Goal: Transaction & Acquisition: Download file/media

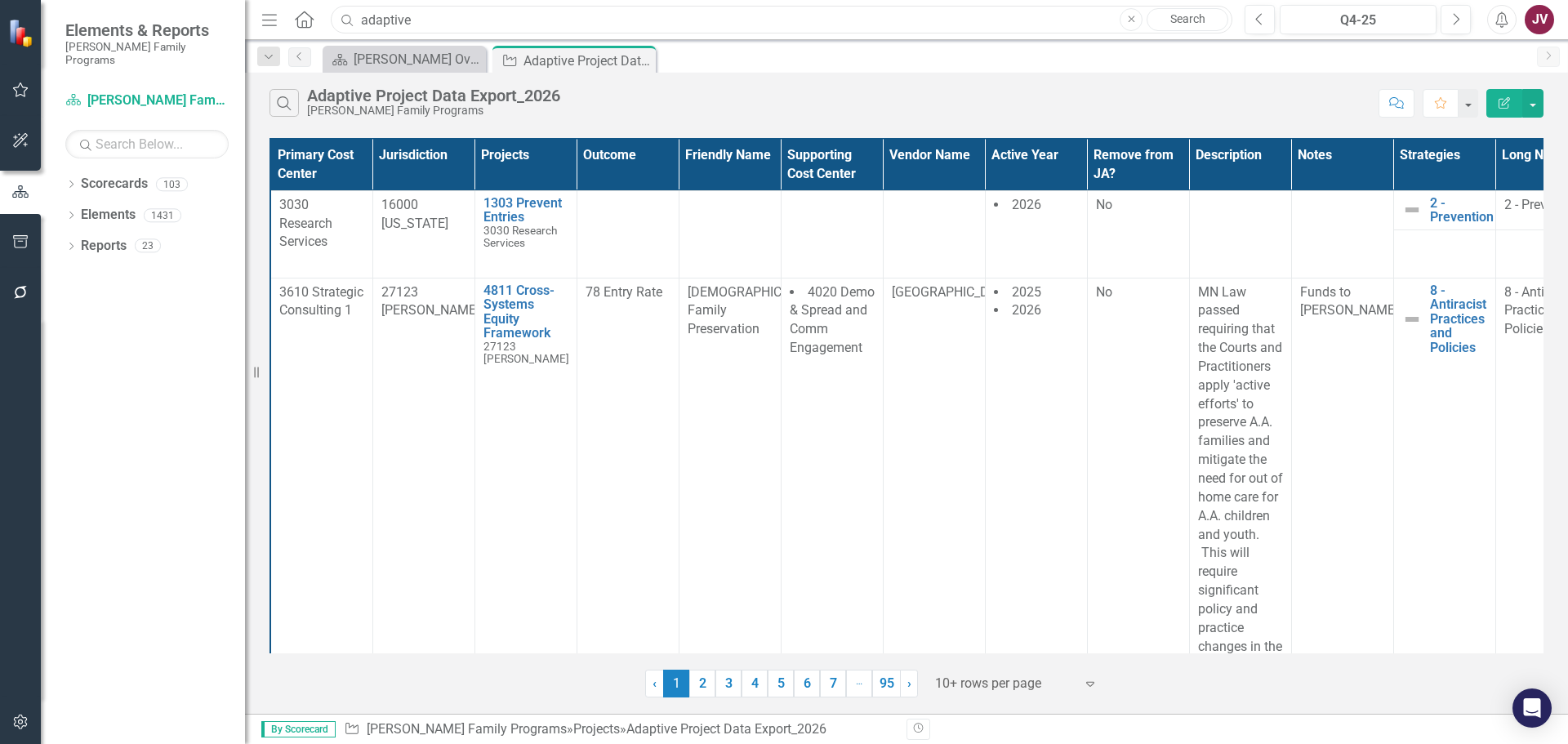
click at [461, 19] on input "adaptive" at bounding box center [781, 20] width 902 height 29
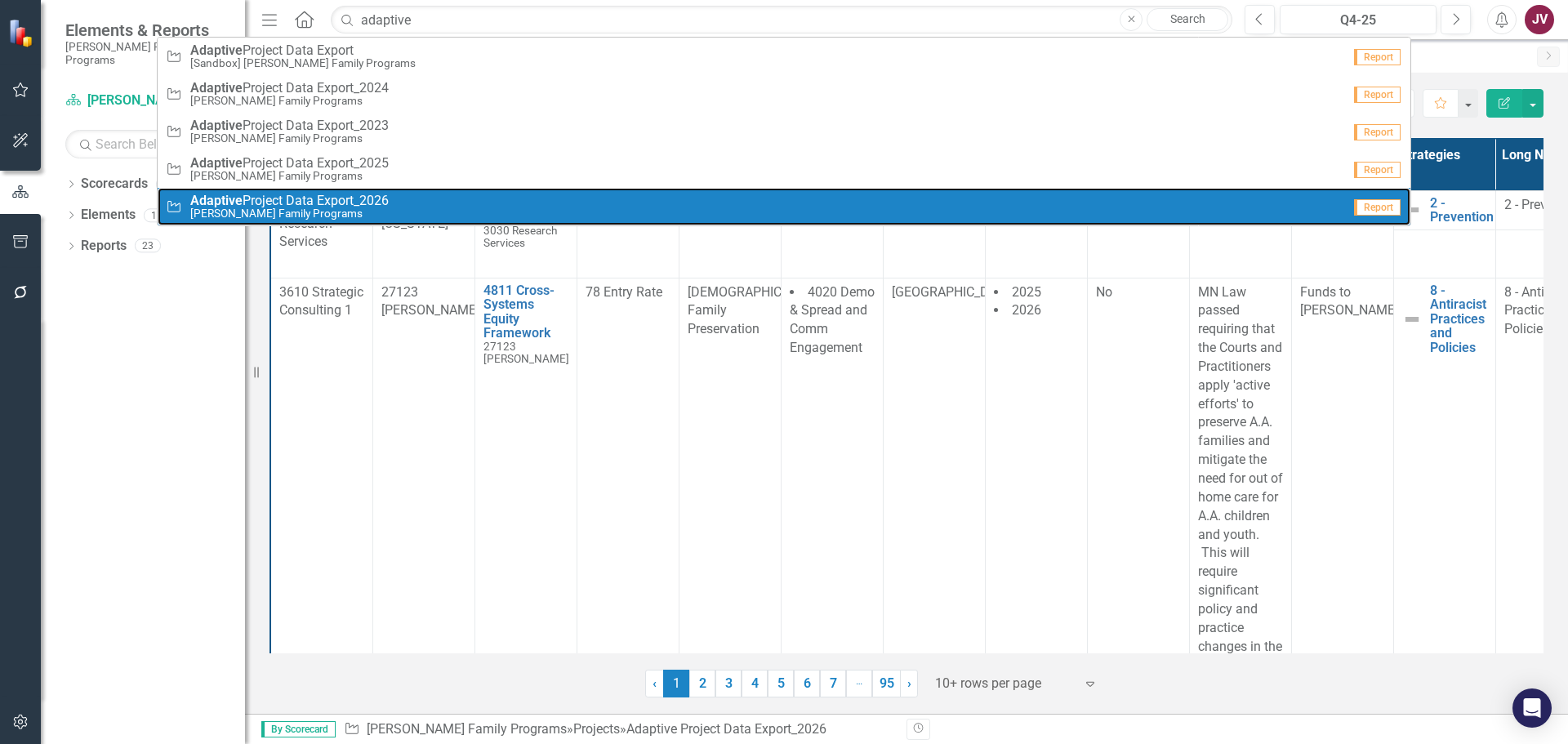
click at [368, 201] on span "Adaptive Project Data Export_2026" at bounding box center [290, 200] width 198 height 14
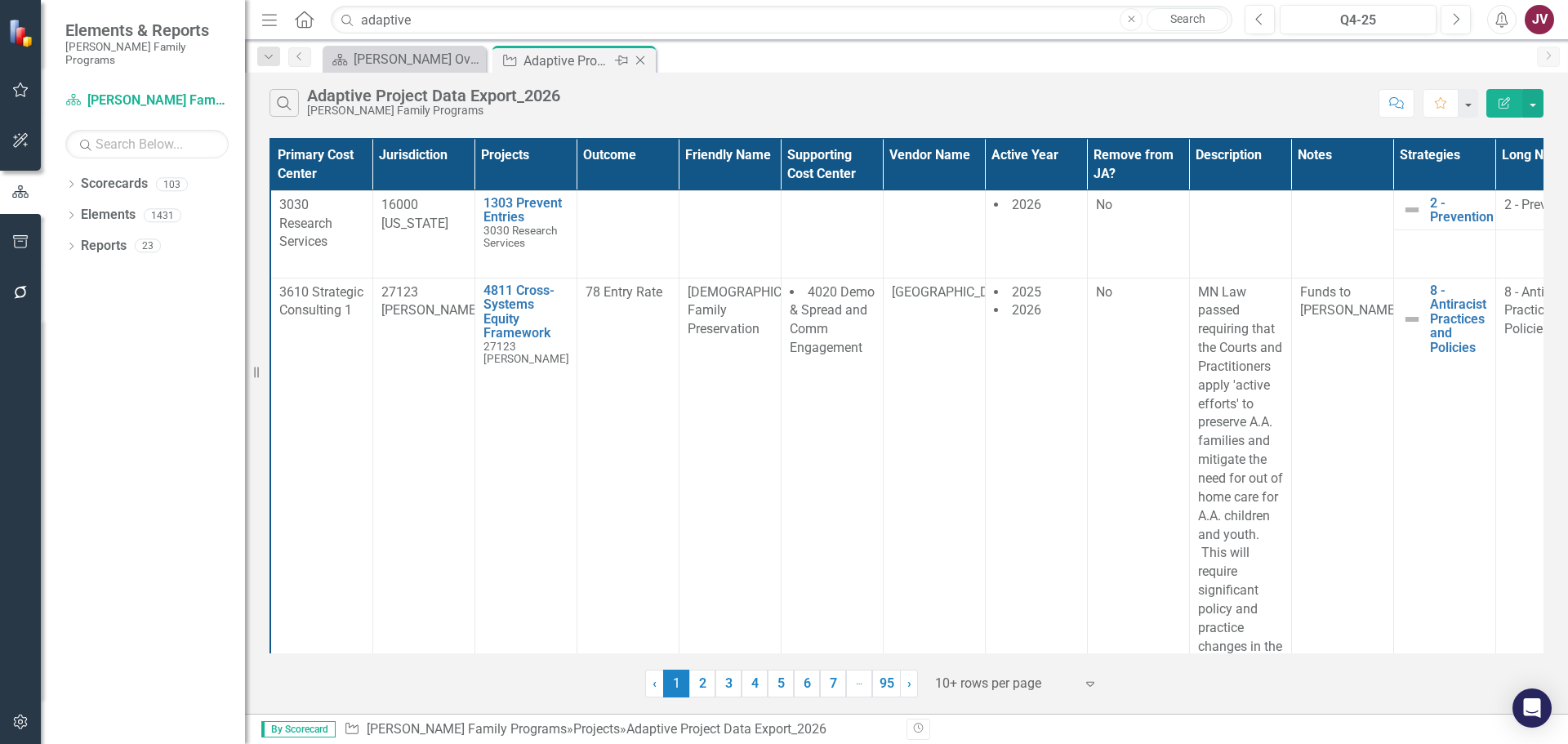
click at [641, 63] on icon "Close" at bounding box center [640, 61] width 16 height 13
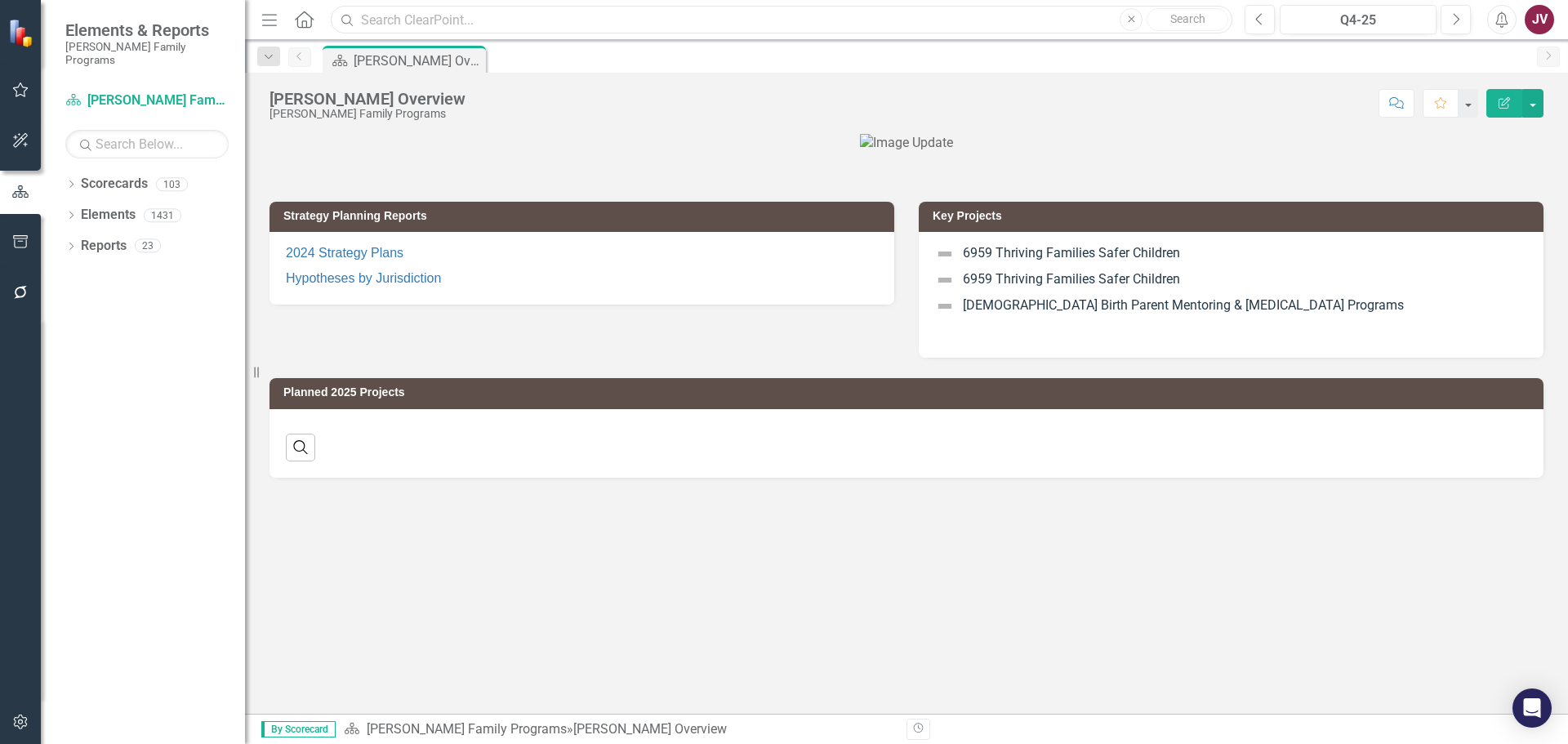
click at [407, 17] on input "text" at bounding box center [781, 20] width 902 height 29
type input "adapt"
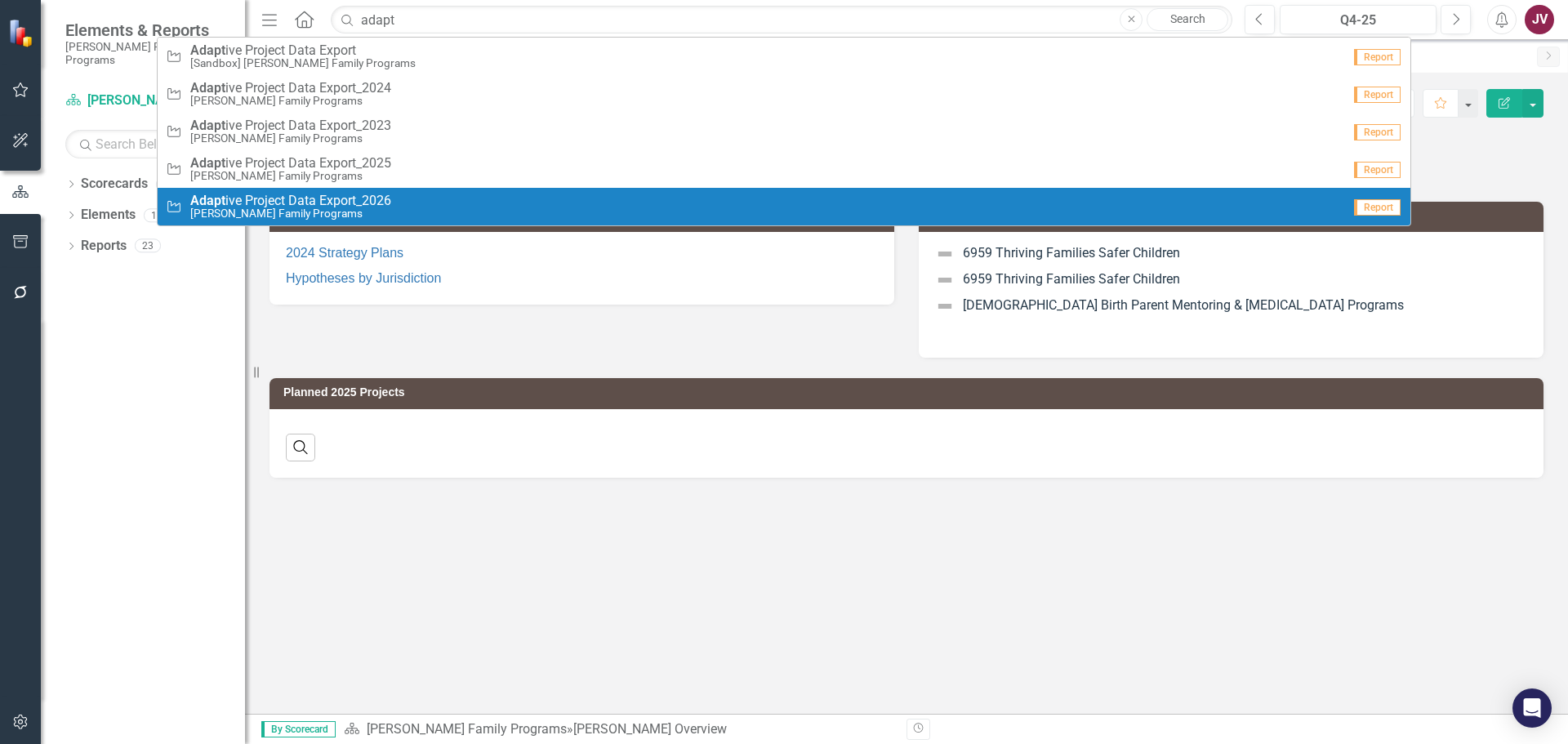
click at [328, 197] on span "Adapt ive Project Data Export_2026" at bounding box center [291, 200] width 201 height 14
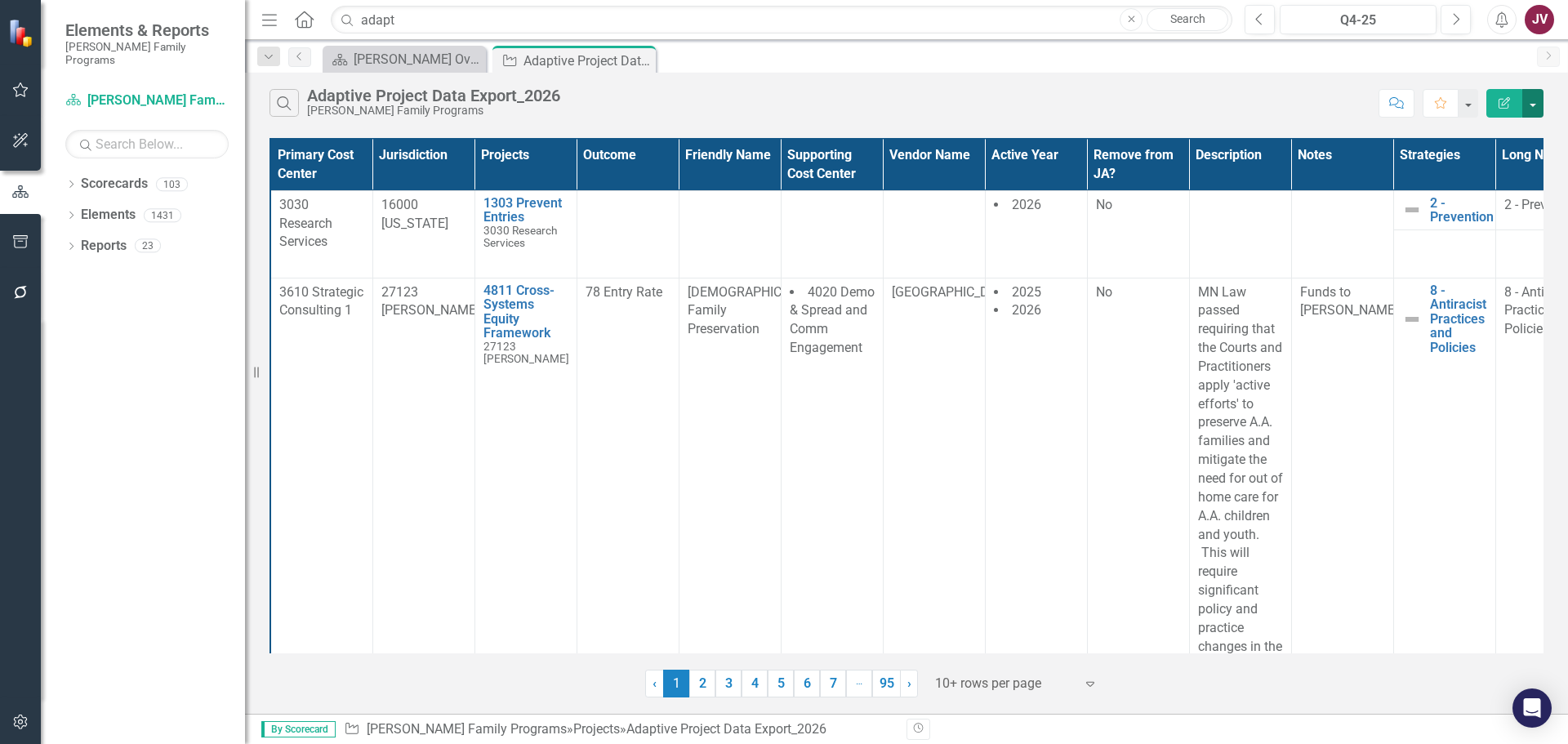
click at [1532, 107] on button "button" at bounding box center [1532, 103] width 21 height 29
click at [1461, 199] on link "Excel Export to Excel" at bounding box center [1478, 196] width 129 height 30
drag, startPoint x: 1498, startPoint y: 0, endPoint x: 978, endPoint y: 49, distance: 522.3
click at [978, 49] on div "Scorecard Casey Overview Close Project Adaptive Project Data Export_2026 Pin Cl…" at bounding box center [925, 58] width 1210 height 26
click at [1535, 95] on button "button" at bounding box center [1532, 103] width 21 height 29
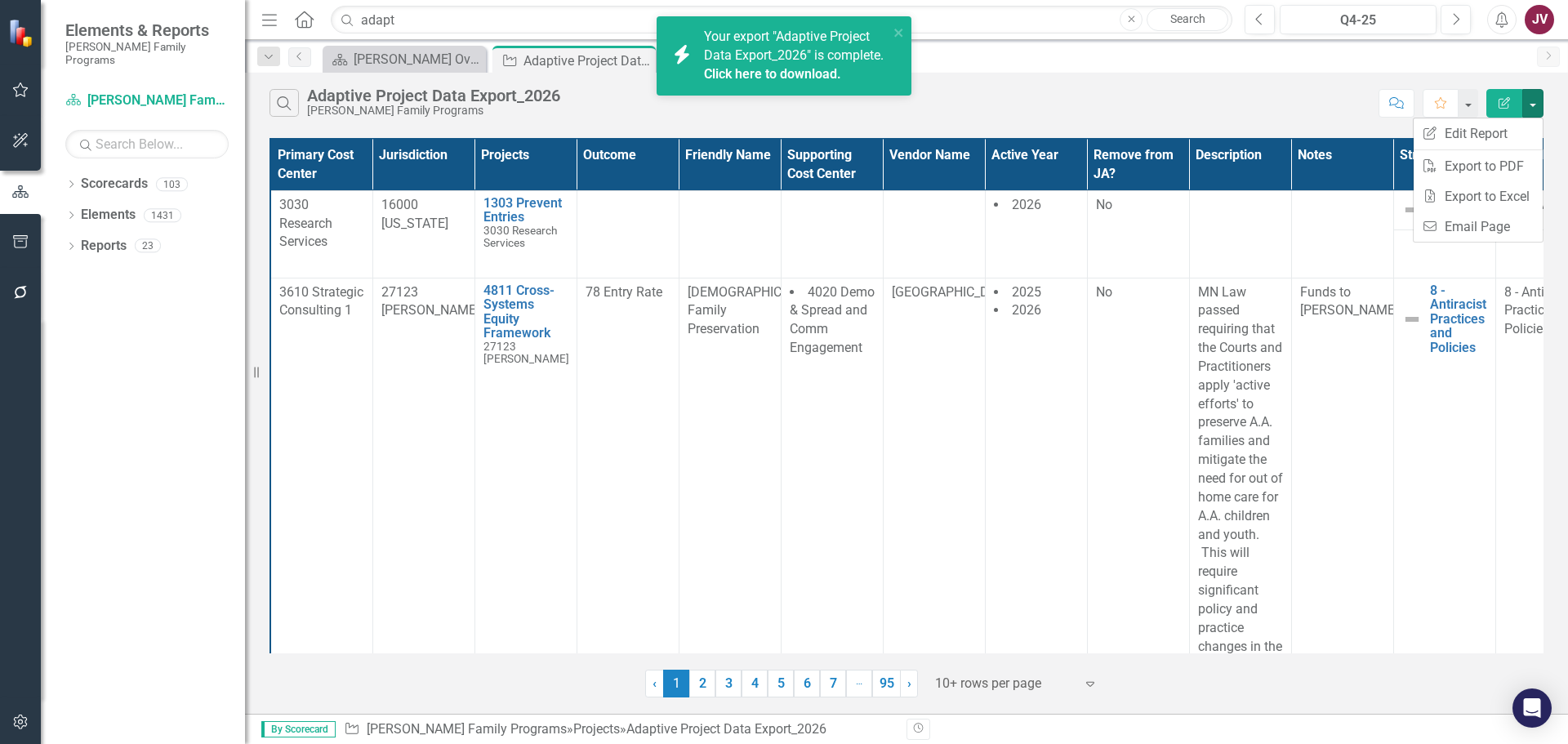
click at [751, 82] on link "Click here to download." at bounding box center [772, 74] width 137 height 15
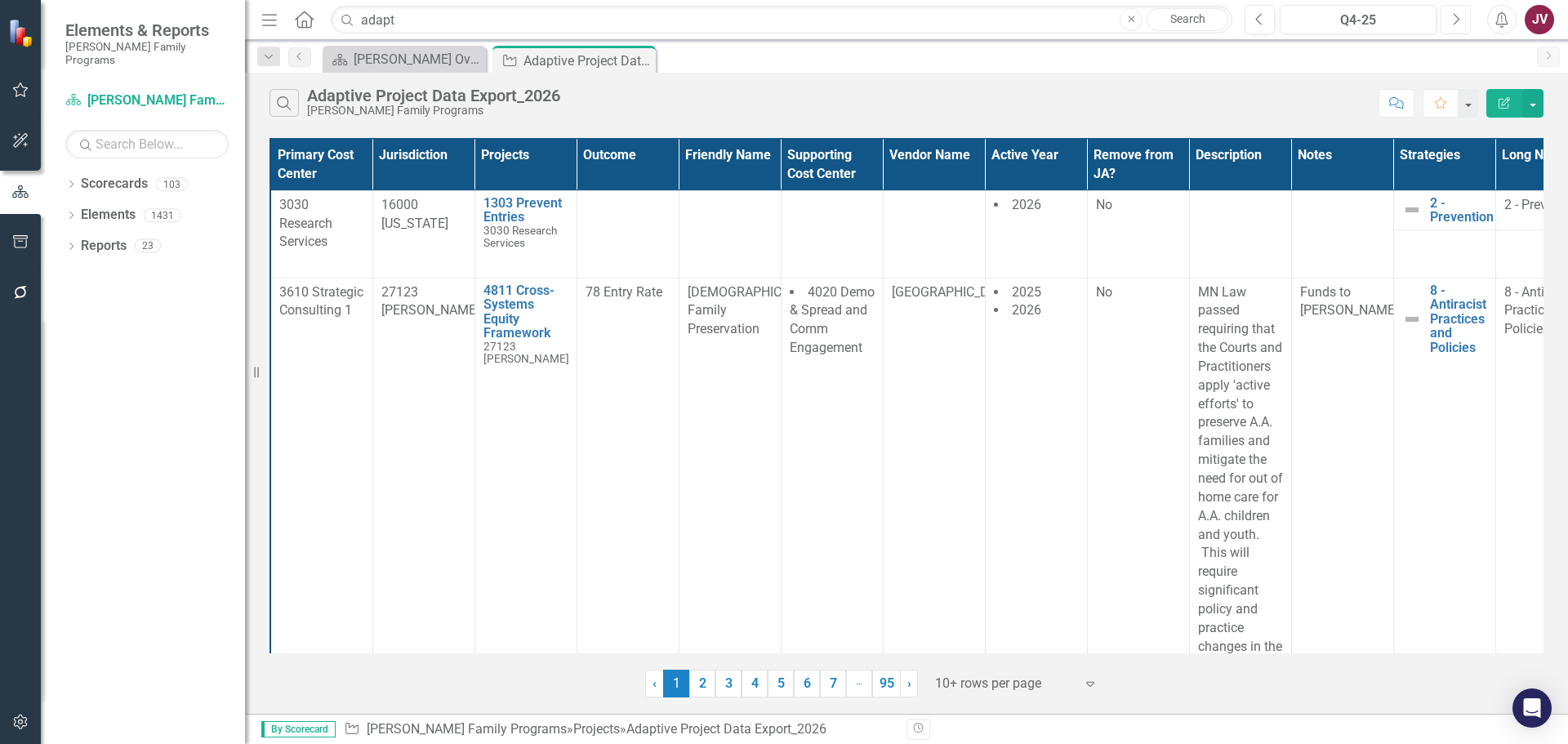
click at [1453, 20] on icon "Next" at bounding box center [1455, 19] width 9 height 14
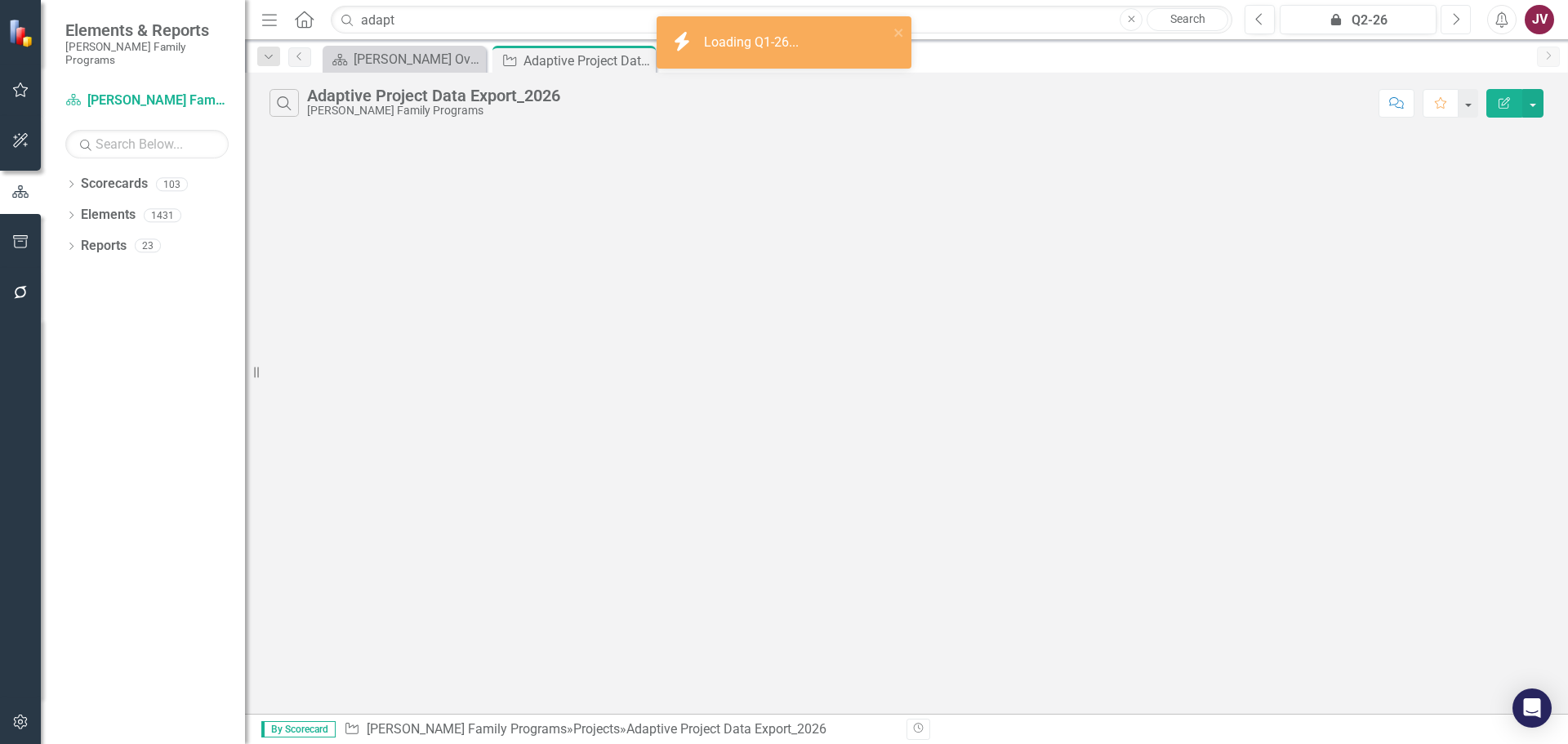
click at [1453, 20] on icon "Next" at bounding box center [1455, 19] width 9 height 14
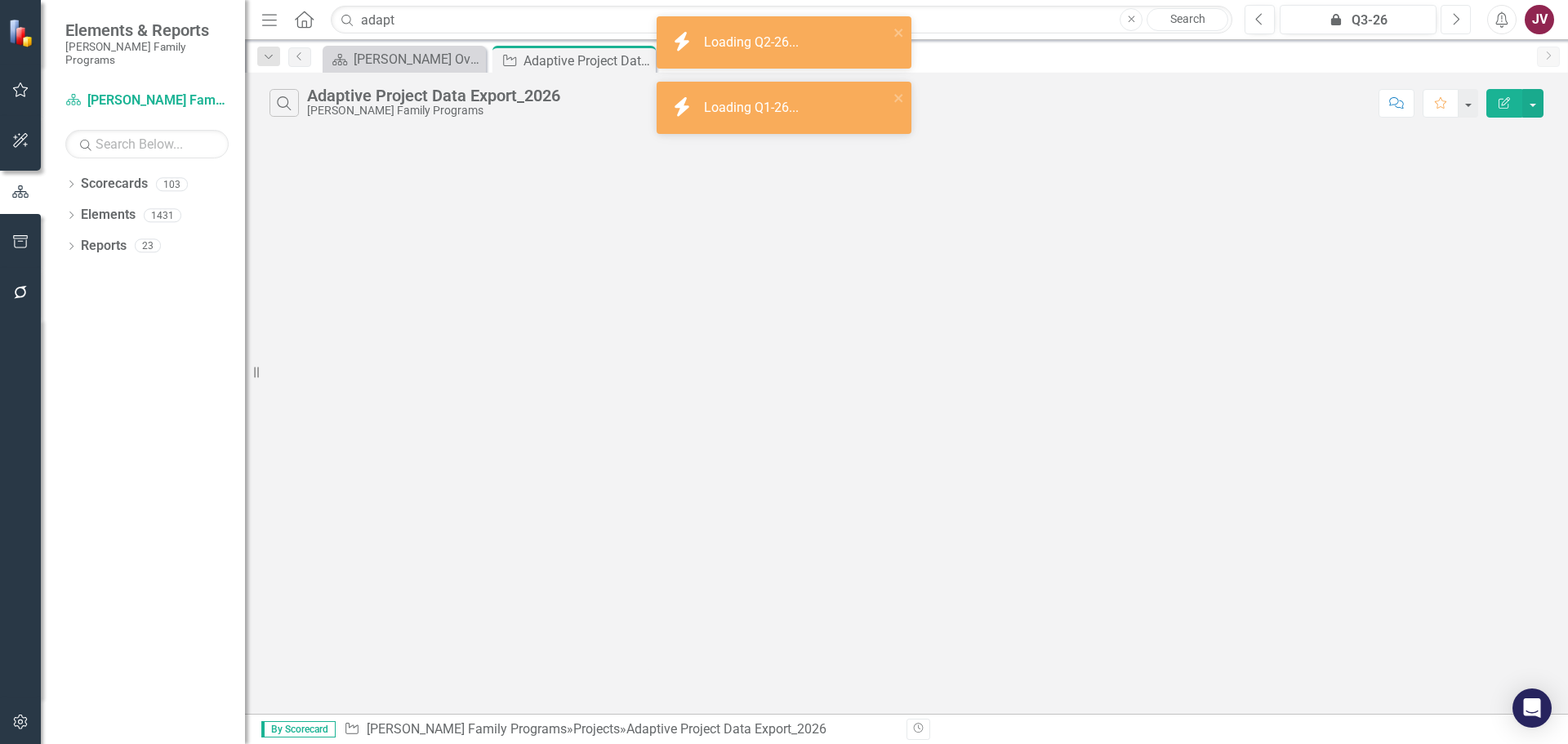
click at [1453, 20] on icon "Next" at bounding box center [1455, 19] width 9 height 14
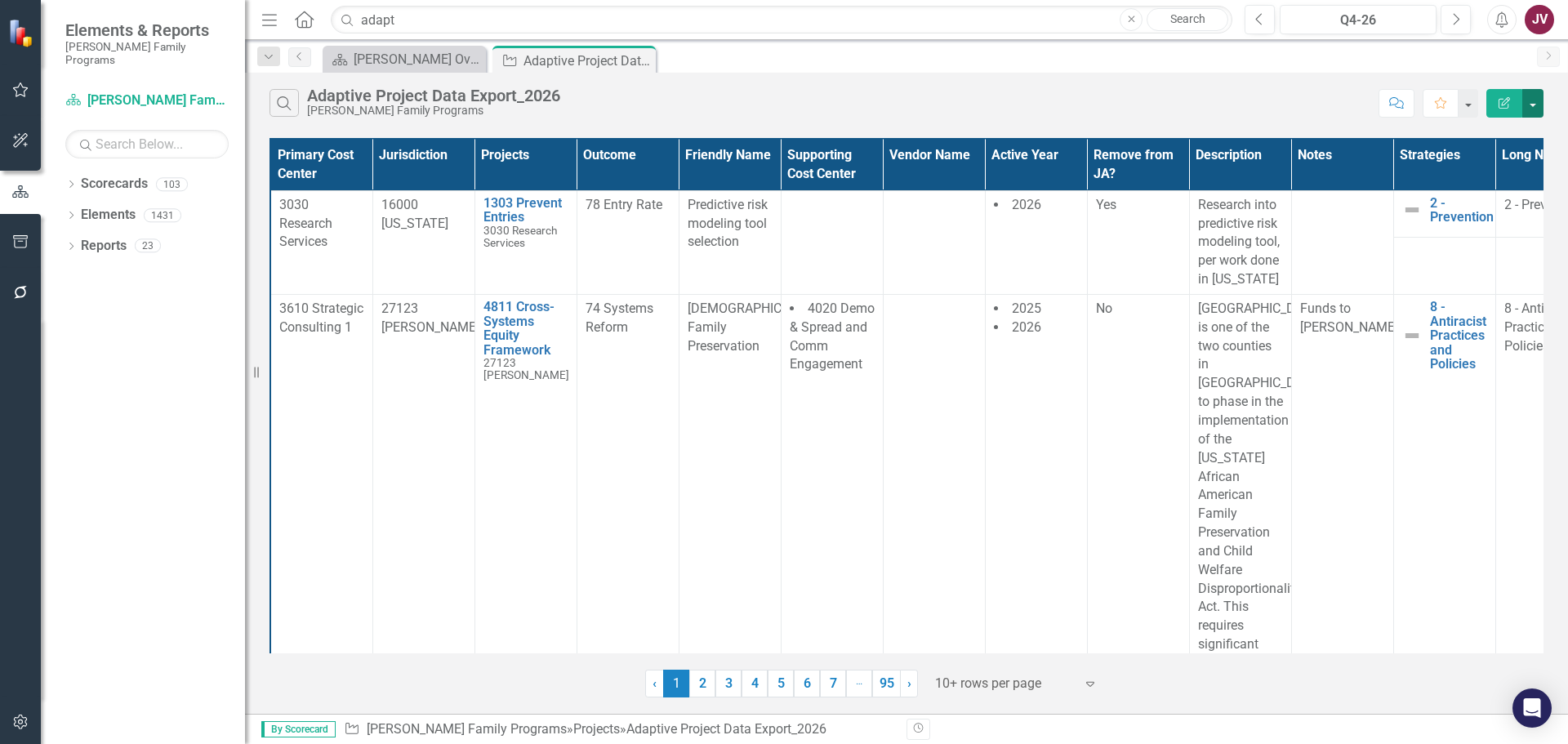
click at [1534, 105] on button "button" at bounding box center [1532, 103] width 21 height 29
click at [1463, 193] on link "Excel Export to Excel" at bounding box center [1478, 196] width 129 height 30
